Goal: Task Accomplishment & Management: Manage account settings

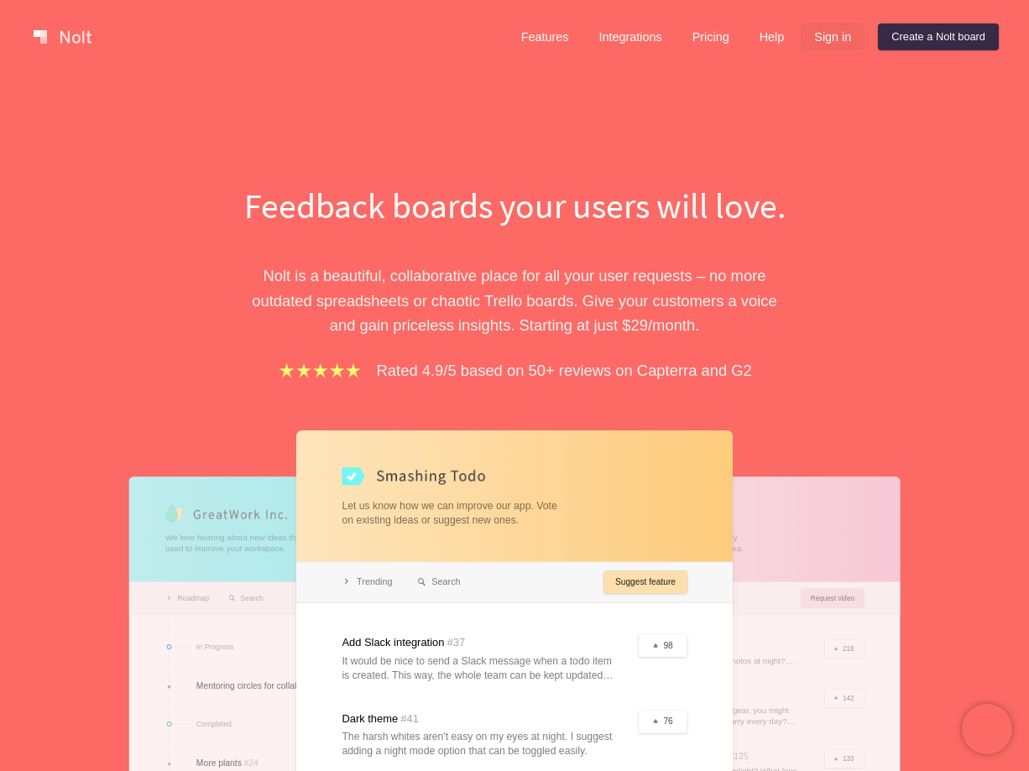
click at [835, 34] on link "Sign in" at bounding box center [833, 36] width 64 height 27
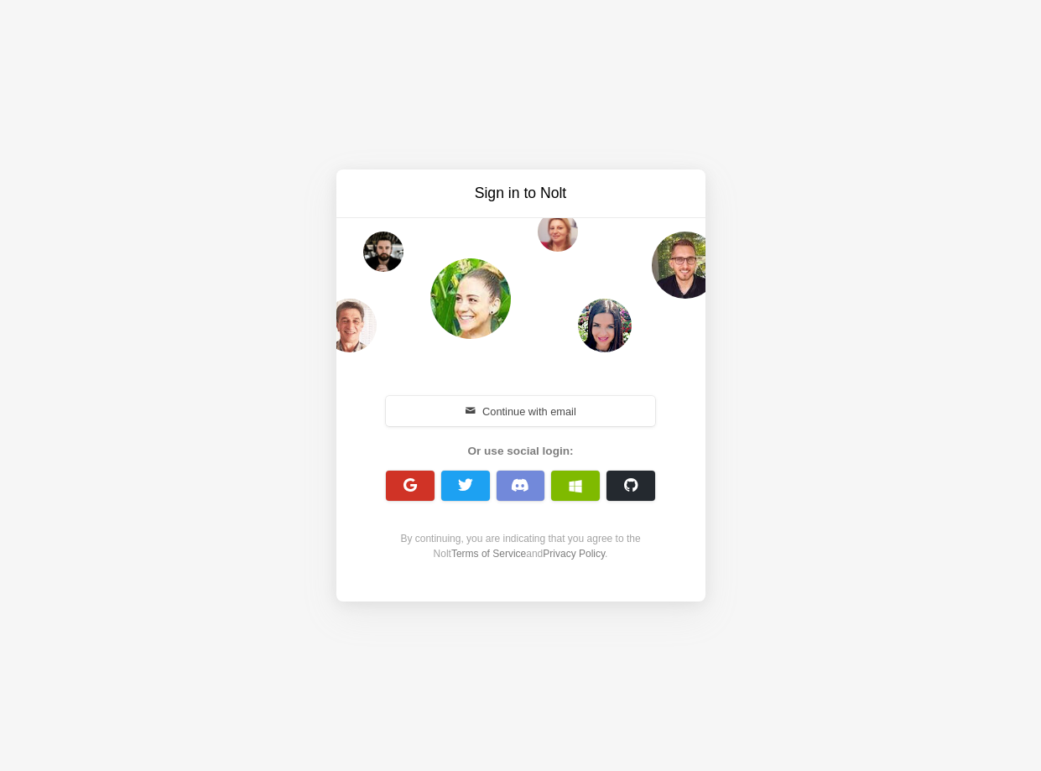
click at [417, 484] on span "button" at bounding box center [410, 485] width 16 height 16
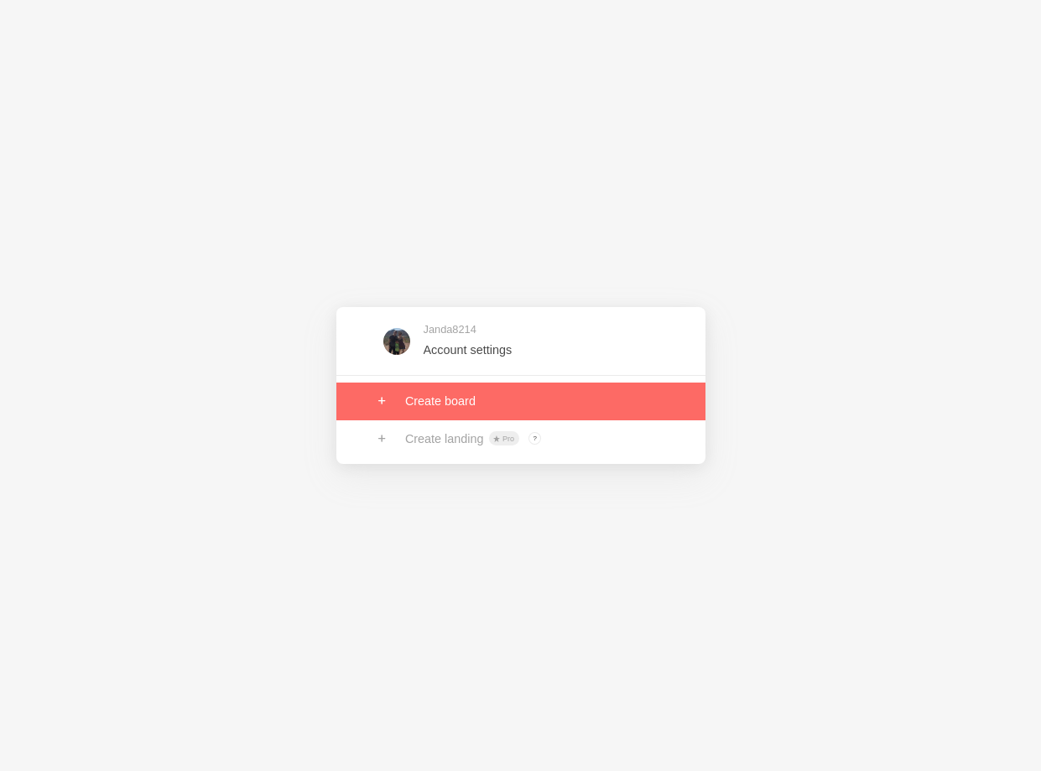
click at [503, 399] on link at bounding box center [521, 401] width 369 height 37
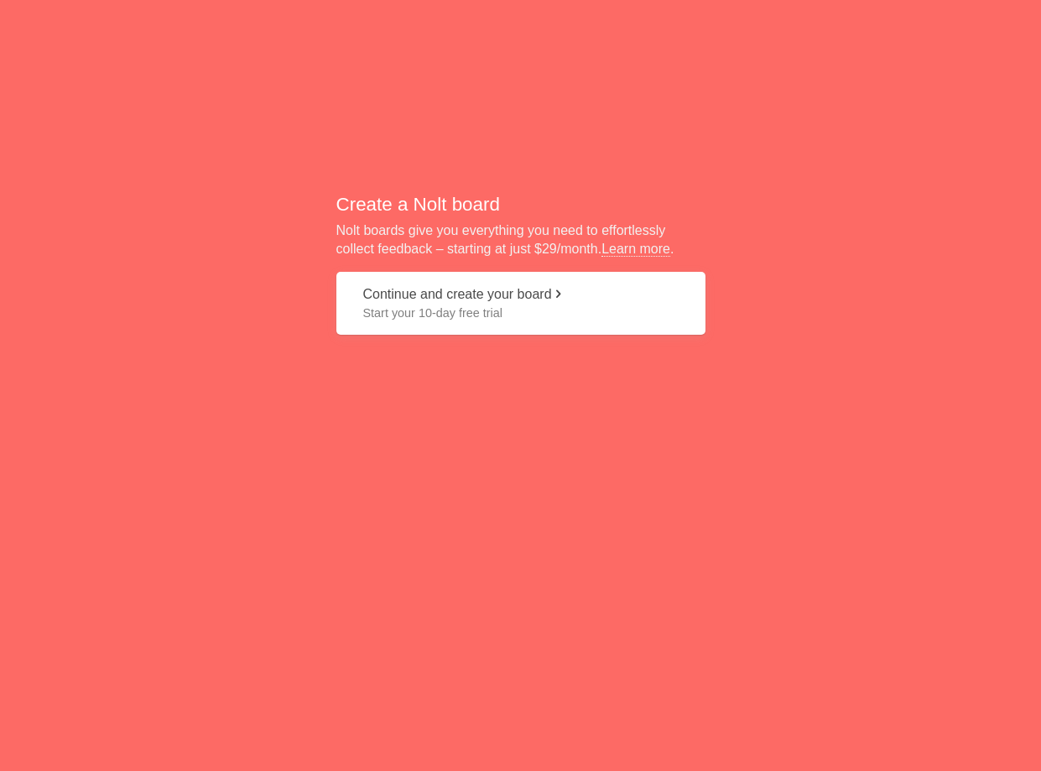
click at [566, 305] on span "Start your 10-day free trial" at bounding box center [521, 313] width 316 height 17
